Goal: Information Seeking & Learning: Understand process/instructions

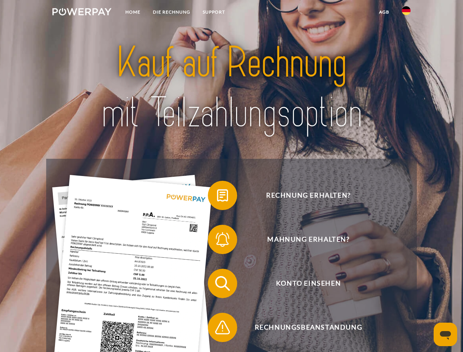
click at [82, 13] on img at bounding box center [81, 11] width 59 height 7
click at [406, 13] on img at bounding box center [406, 10] width 9 height 9
click at [384, 12] on link "agb" at bounding box center [384, 11] width 23 height 13
click at [217, 197] on span at bounding box center [211, 195] width 37 height 37
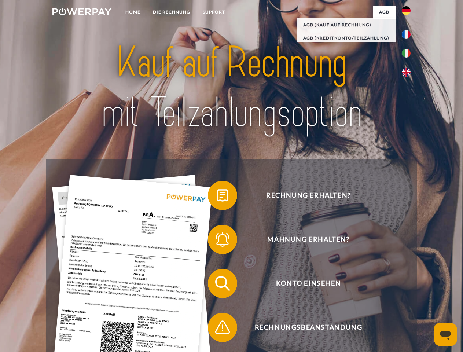
click at [217, 241] on span at bounding box center [211, 239] width 37 height 37
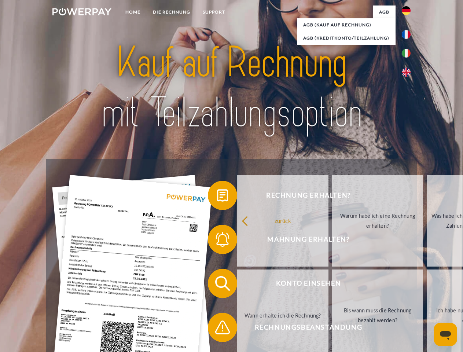
click at [332, 285] on link "Bis wann muss die Rechnung bezahlt werden?" at bounding box center [377, 315] width 91 height 92
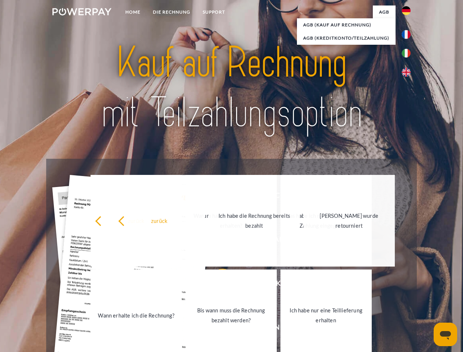
click at [217, 329] on link "Bis wann muss die Rechnung bezahlt werden?" at bounding box center [230, 315] width 91 height 92
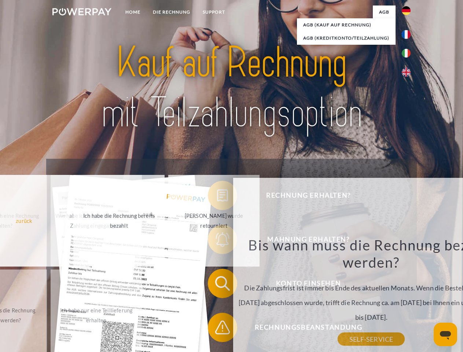
click at [445, 334] on icon "Messaging-Fenster öffnen" at bounding box center [445, 335] width 11 height 9
